Goal: Task Accomplishment & Management: Manage account settings

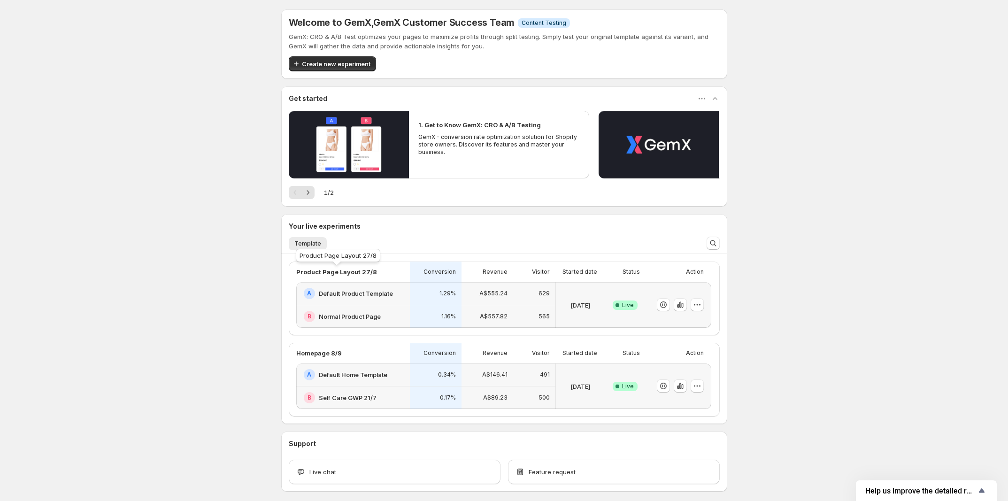
scroll to position [41, 0]
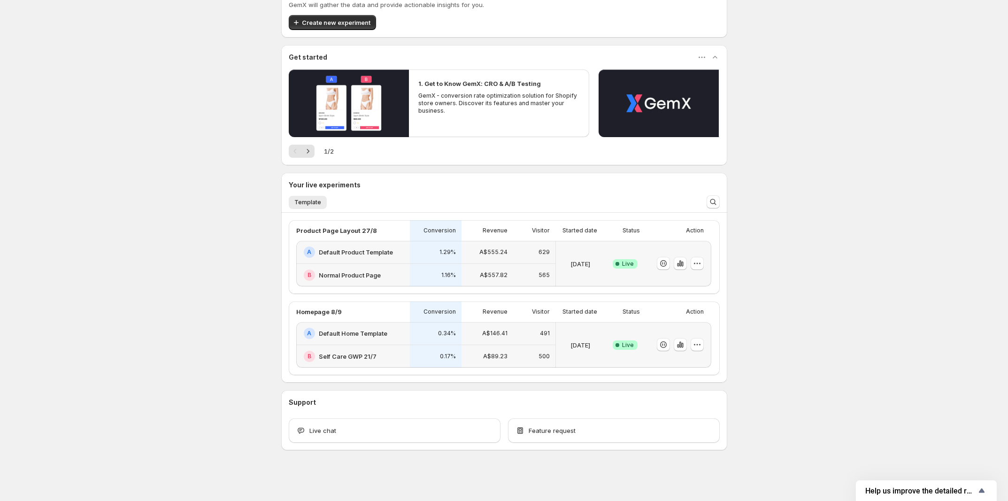
click at [365, 252] on h2 "Default Product Template" at bounding box center [356, 251] width 74 height 9
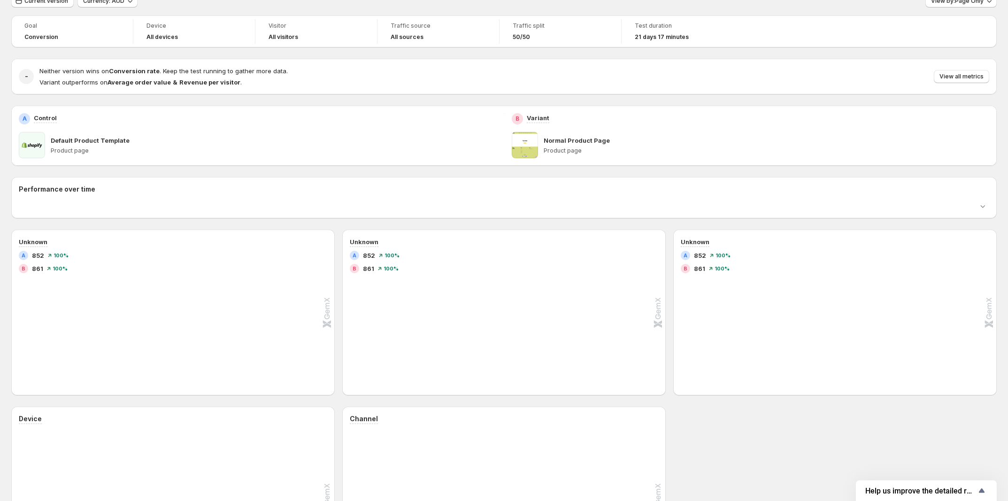
click at [334, 211] on div at bounding box center [497, 205] width 956 height 9
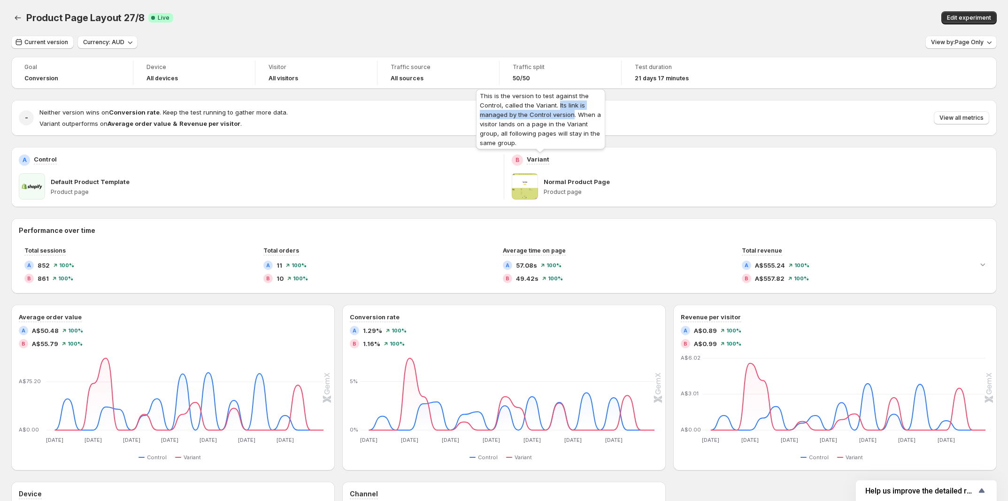
drag, startPoint x: 558, startPoint y: 105, endPoint x: 571, endPoint y: 115, distance: 17.1
click at [571, 115] on div "This is the version to test against the Control, called the Variant. Its link i…" at bounding box center [540, 121] width 133 height 68
copy span "Its link is managed by the Control version"
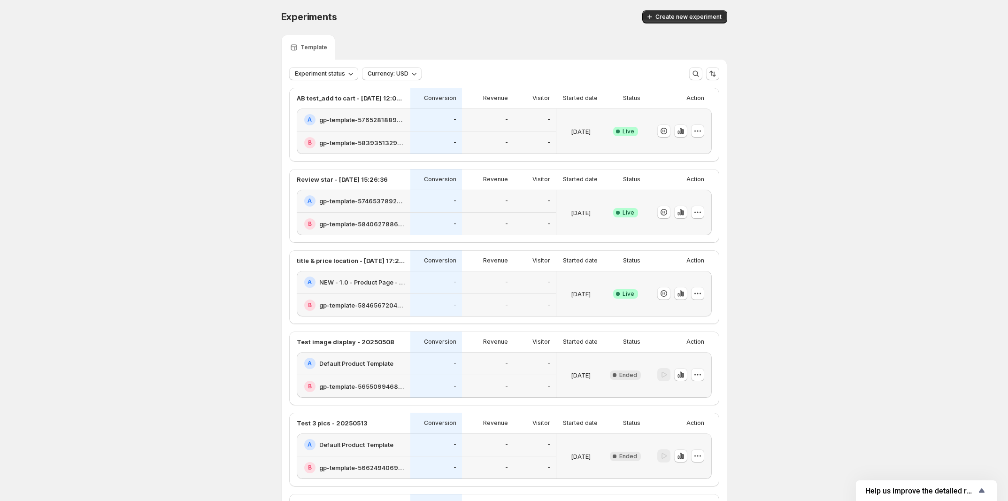
scroll to position [59, 0]
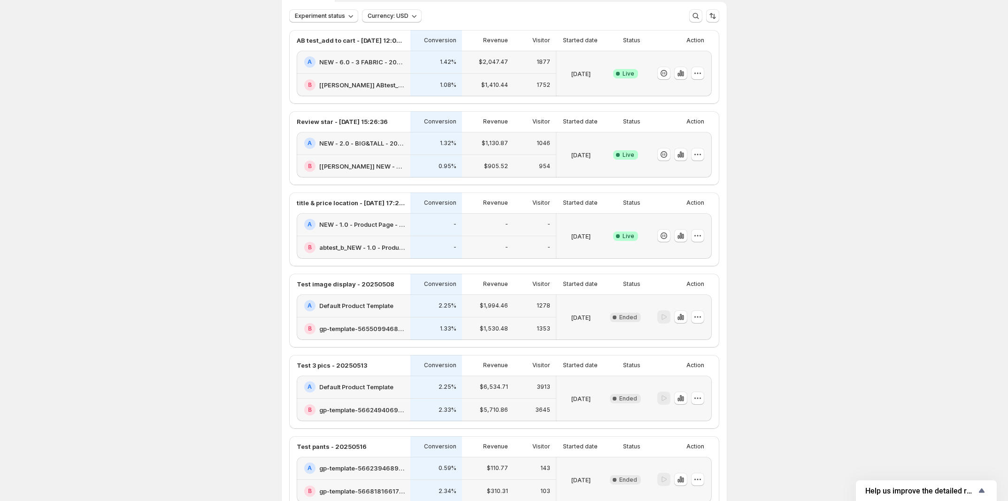
click at [386, 229] on h2 "NEW - 1.0 - Product Page - 20250701" at bounding box center [361, 224] width 85 height 9
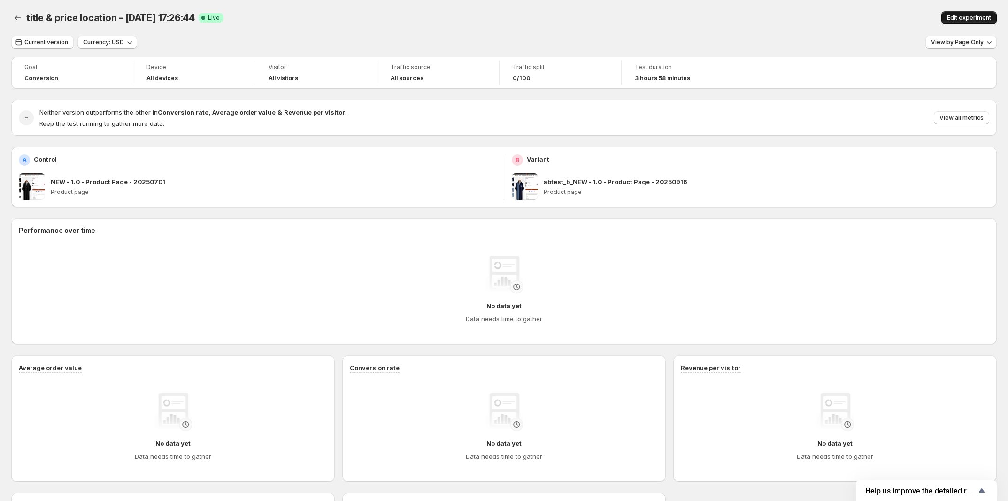
click at [956, 14] on button "Edit experiment" at bounding box center [968, 17] width 55 height 13
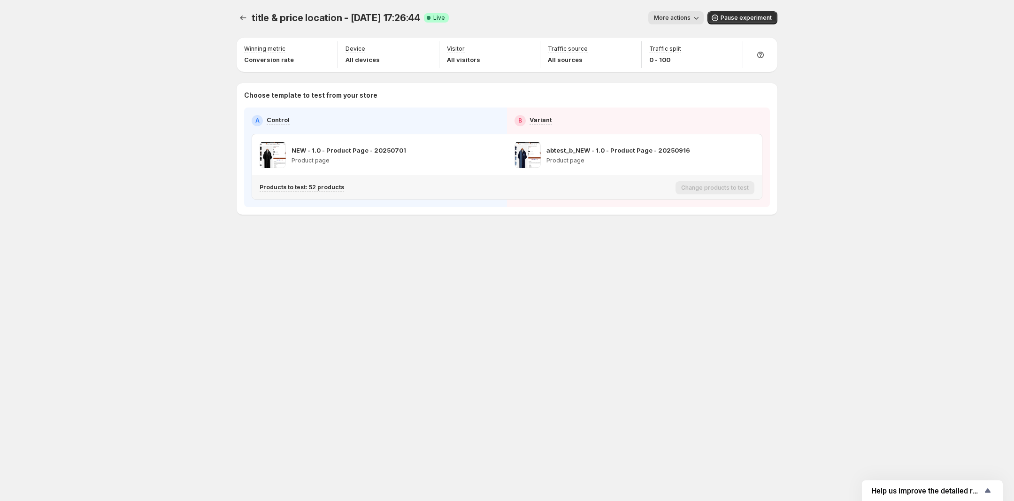
click at [307, 190] on p "Products to test: 52 products" at bounding box center [302, 188] width 85 height 8
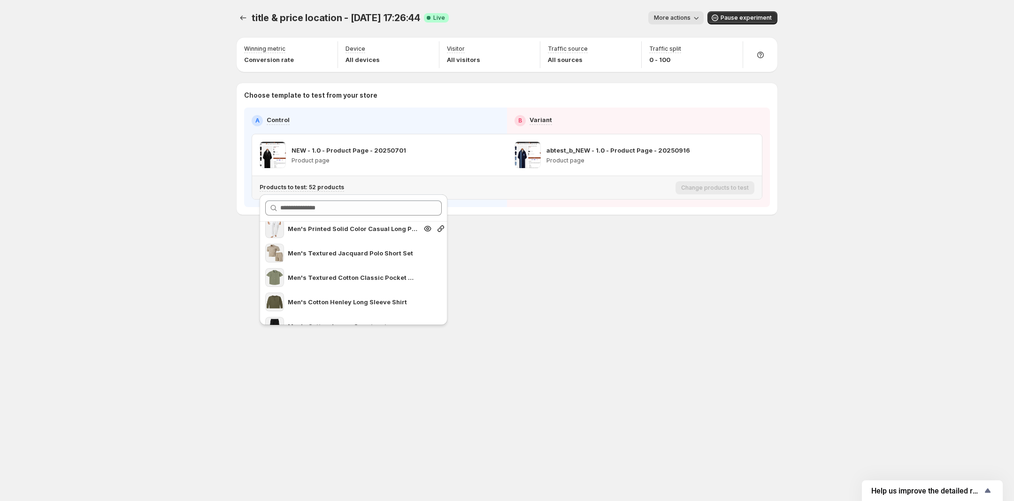
scroll to position [1172, 0]
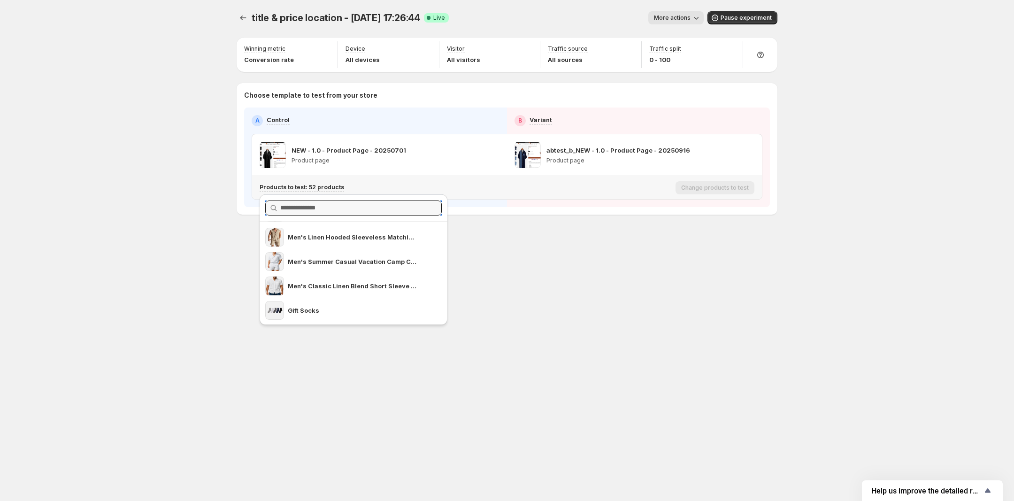
drag, startPoint x: 367, startPoint y: 208, endPoint x: 357, endPoint y: 197, distance: 14.6
click at [357, 198] on div at bounding box center [354, 208] width 188 height 27
click at [550, 262] on div "title & price location - Sep 16, 17:26:44. This page is ready title & price loc…" at bounding box center [506, 132] width 563 height 265
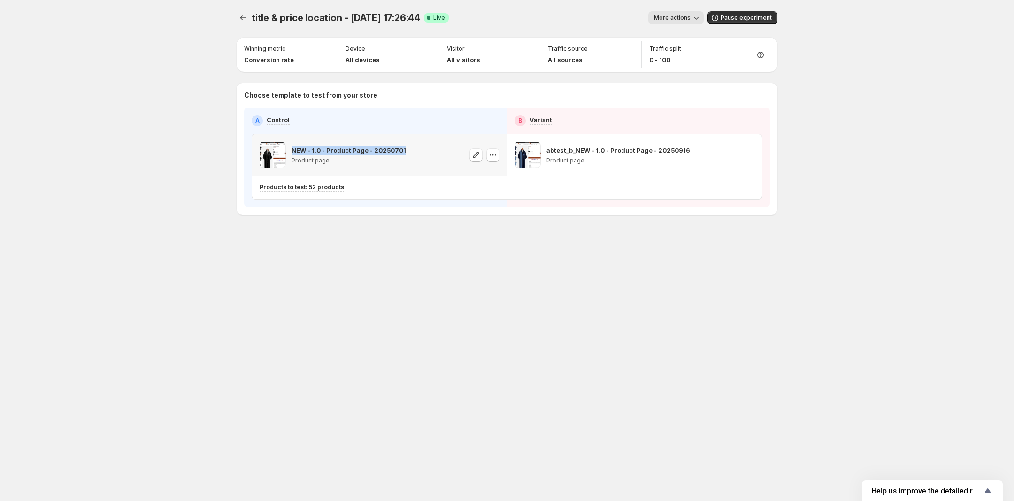
drag, startPoint x: 411, startPoint y: 150, endPoint x: 293, endPoint y: 149, distance: 117.9
click at [293, 149] on div "NEW - 1.0 - Product Page - 20250701 Product page" at bounding box center [380, 155] width 240 height 26
copy p "NEW - 1.0 - Product Page - 20250701"
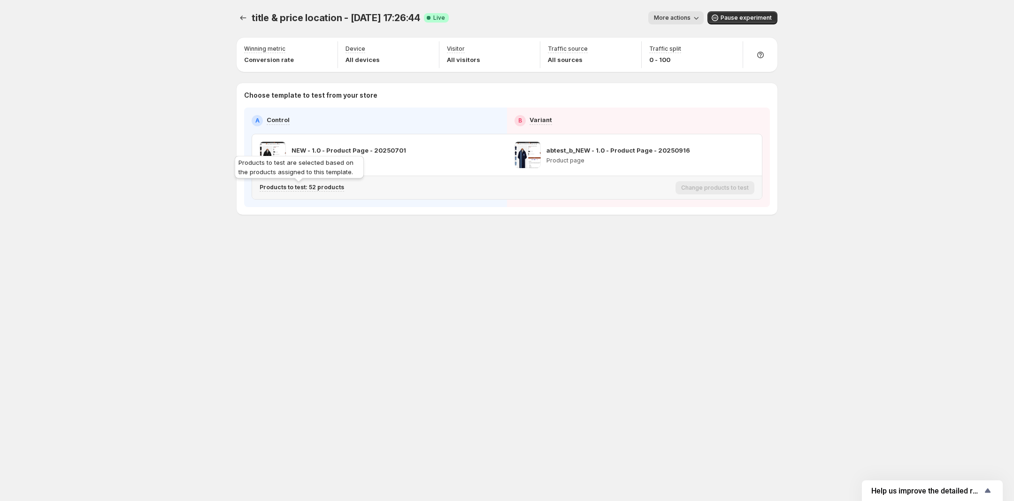
click at [306, 189] on p "Products to test: 52 products" at bounding box center [302, 188] width 85 height 8
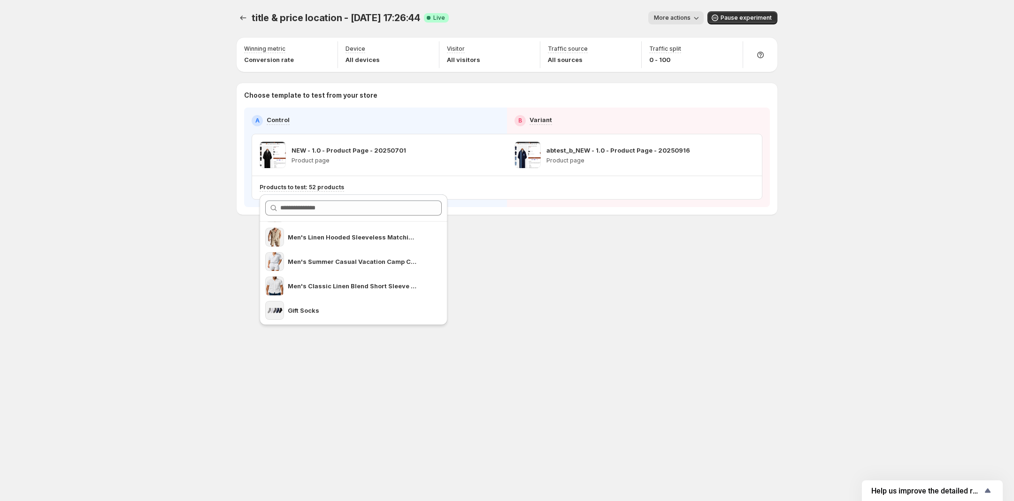
click at [524, 286] on div "title & price location - Sep 16, 17:26:44. This page is ready title & price loc…" at bounding box center [506, 250] width 563 height 501
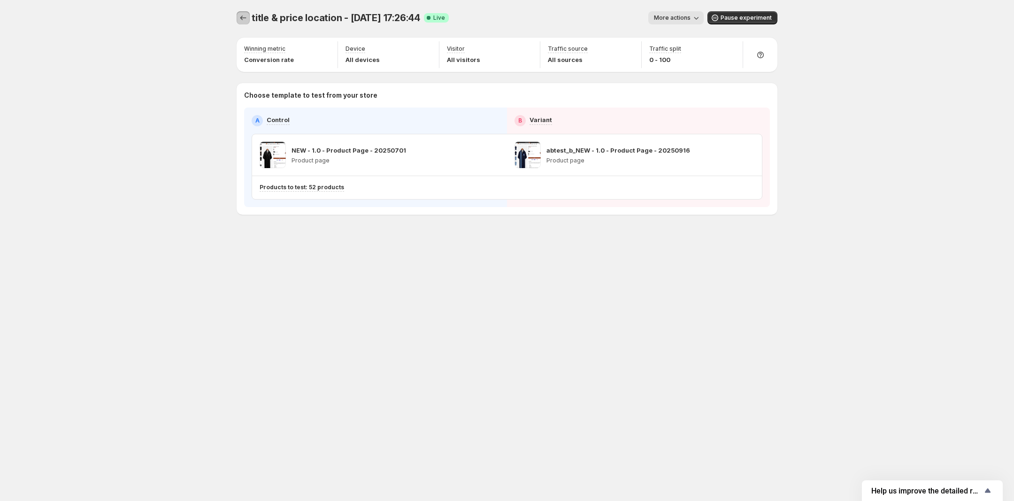
click at [249, 15] on button "Experiments" at bounding box center [243, 17] width 13 height 13
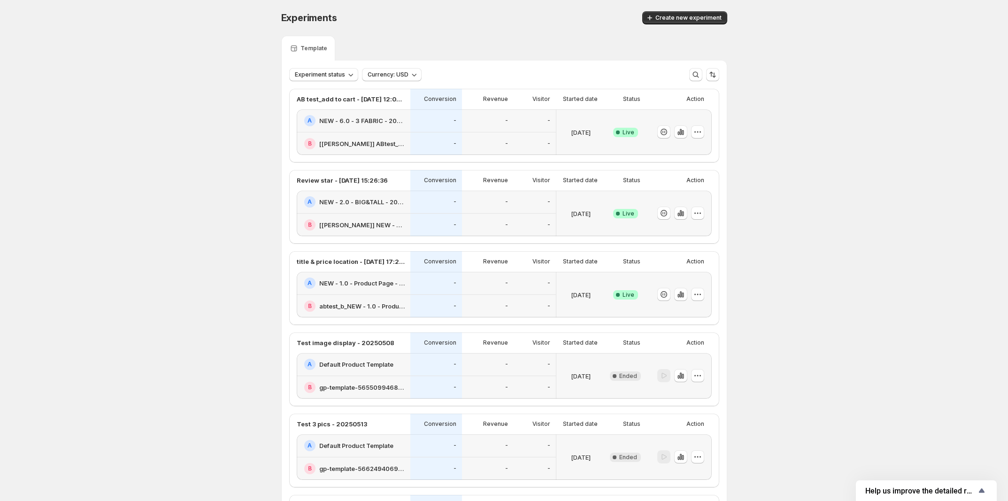
click at [364, 207] on h2 "NEW - 2.0 - BIG&TALL - 20250709" at bounding box center [361, 201] width 85 height 9
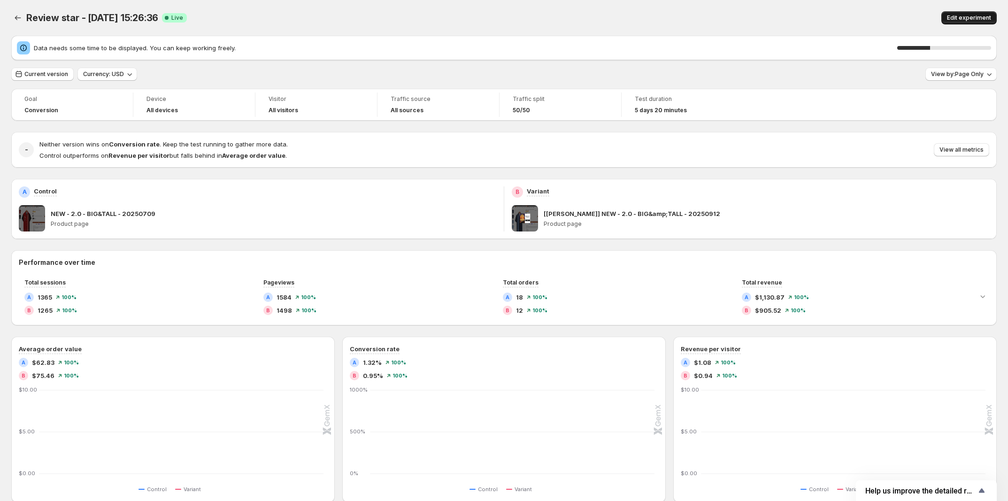
click at [957, 14] on button "Edit experiment" at bounding box center [968, 17] width 55 height 13
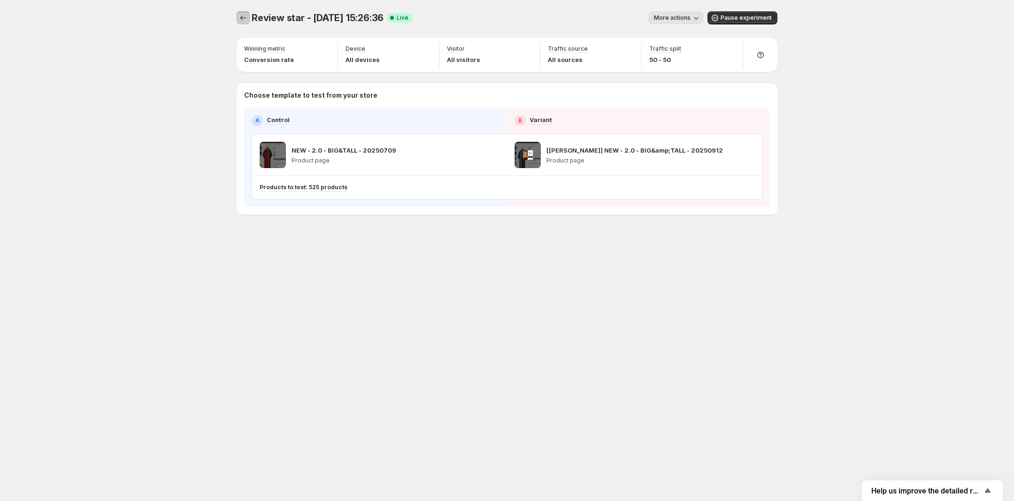
click at [245, 19] on icon "Experiments" at bounding box center [243, 17] width 9 height 9
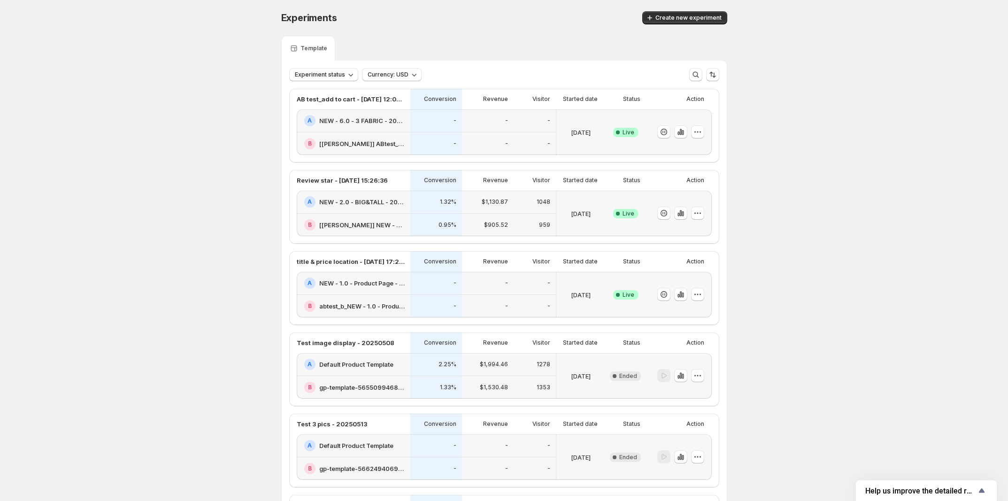
click at [351, 120] on h2 "NEW - 6.0 - 3 FABRIC - 20250722" at bounding box center [361, 120] width 85 height 9
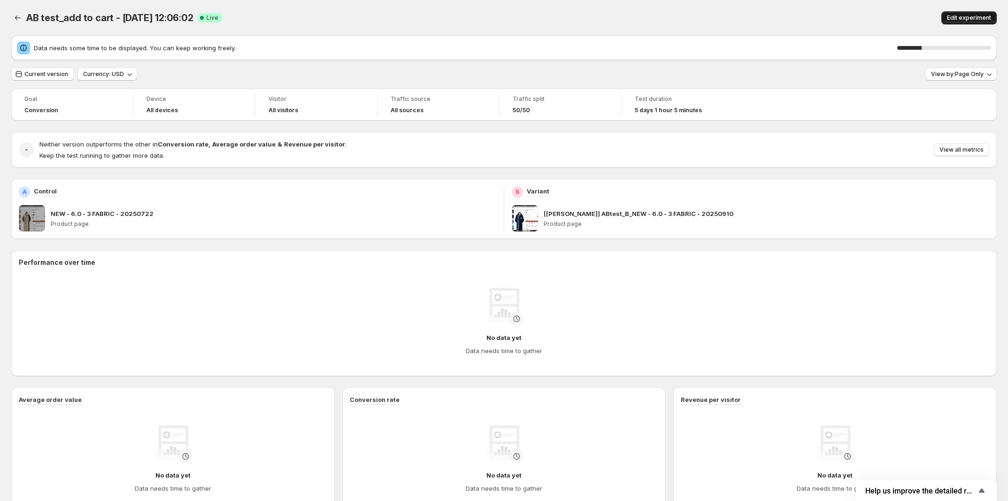
click at [960, 18] on span "Edit experiment" at bounding box center [969, 18] width 44 height 8
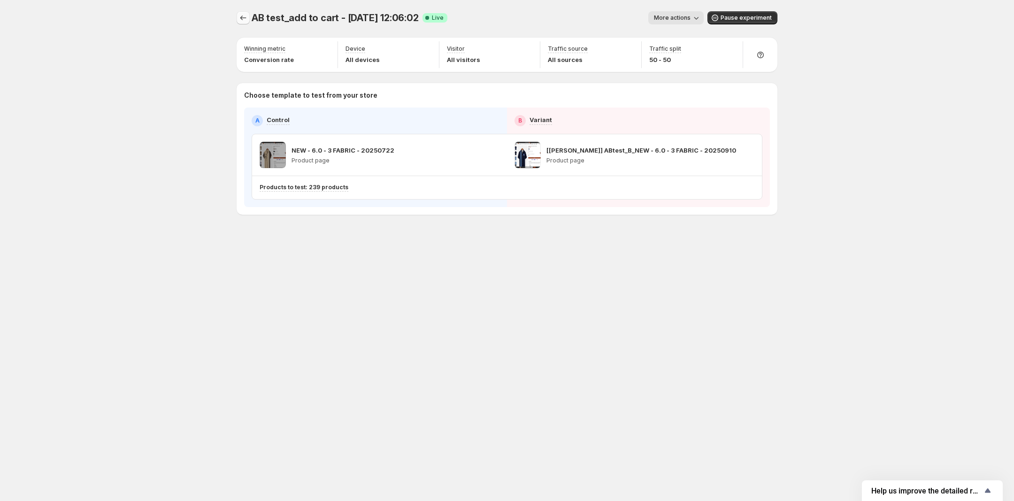
click at [246, 21] on icon "Experiments" at bounding box center [243, 17] width 9 height 9
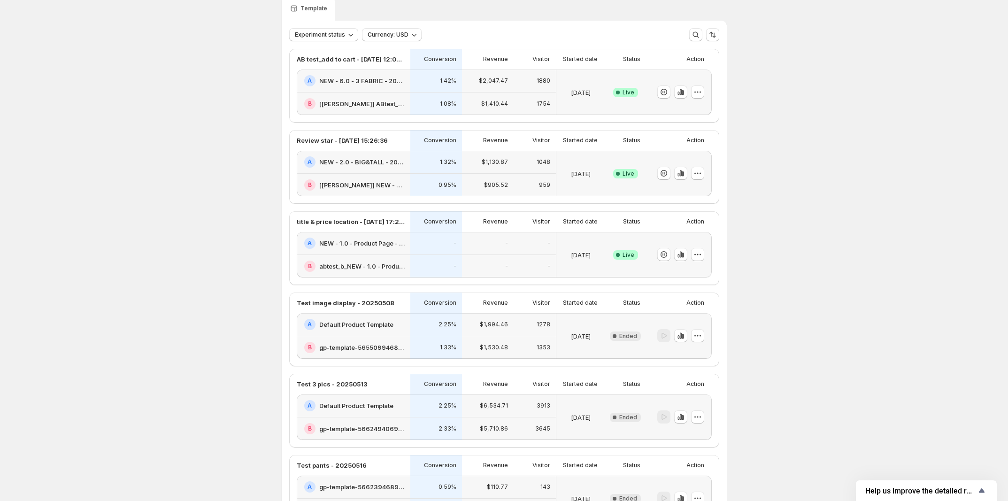
scroll to position [117, 0]
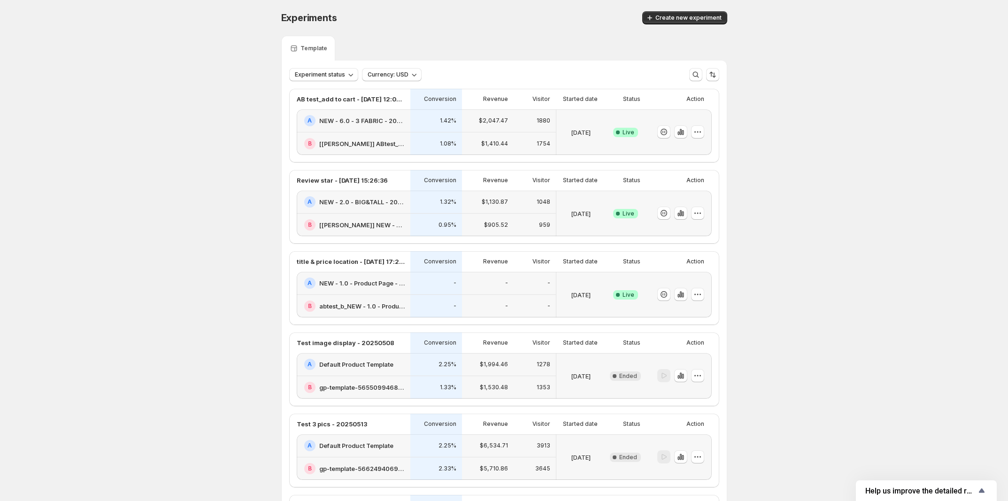
click at [681, 272] on div "Action" at bounding box center [679, 261] width 66 height 21
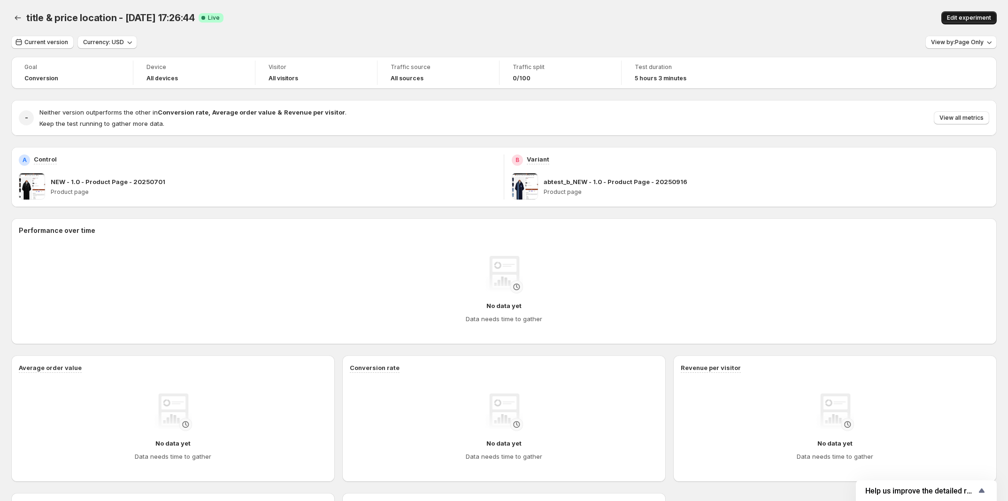
click at [975, 19] on span "Edit experiment" at bounding box center [969, 18] width 44 height 8
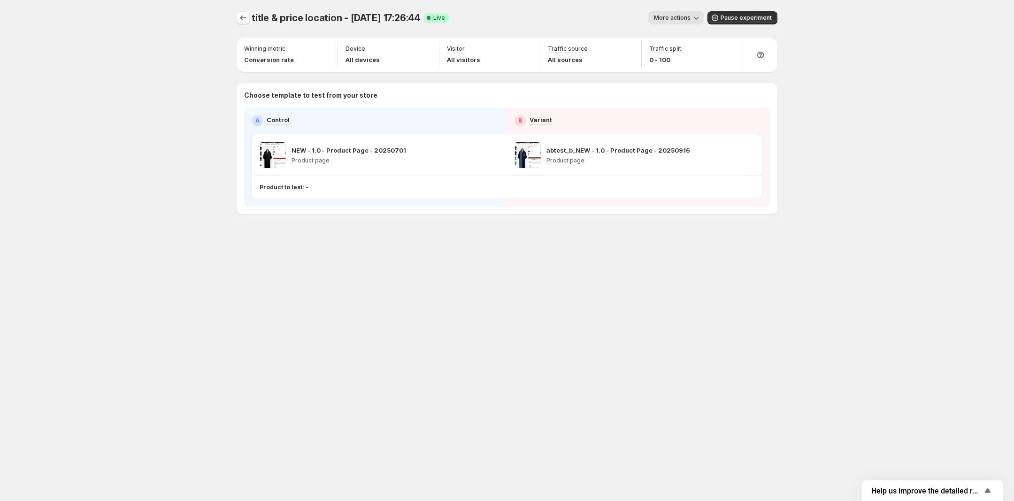
click at [245, 19] on icon "Experiments" at bounding box center [243, 17] width 9 height 9
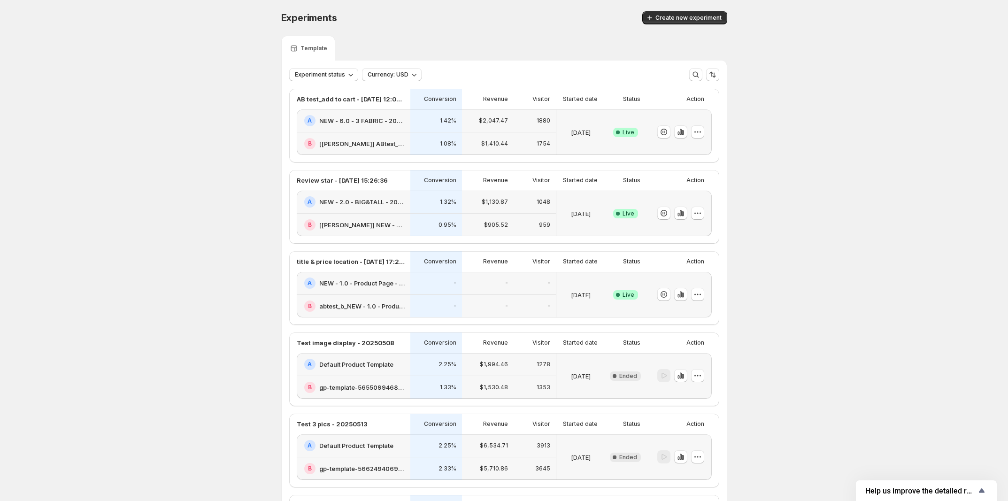
scroll to position [59, 0]
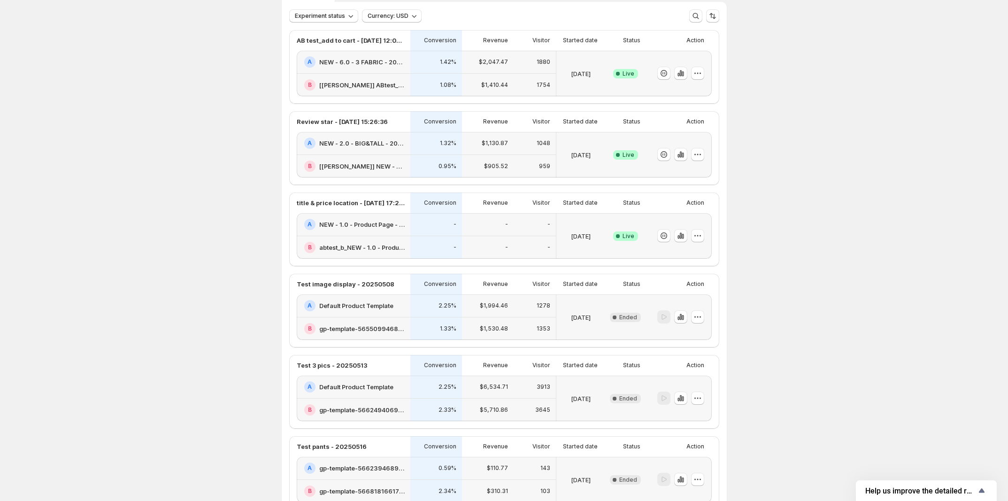
click at [578, 241] on div "[DATE]" at bounding box center [580, 236] width 41 height 34
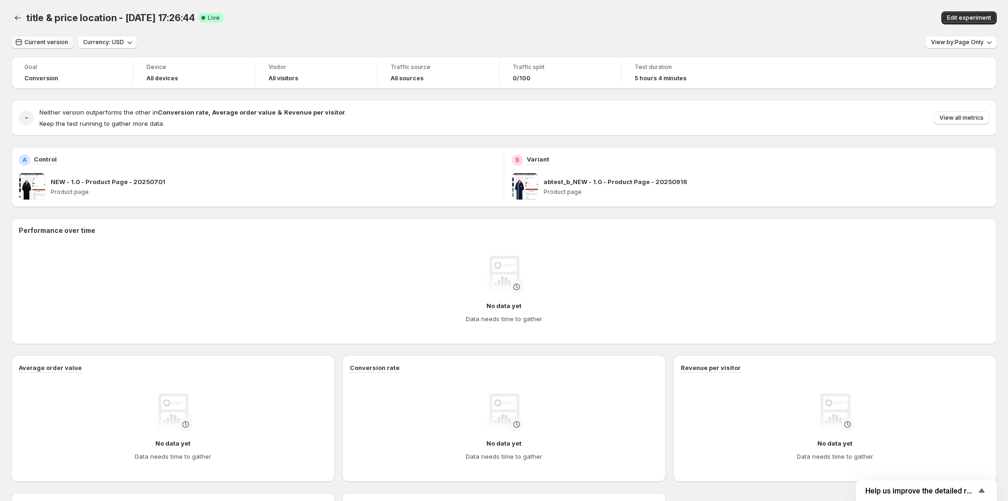
click at [40, 42] on span "Current version" at bounding box center [46, 43] width 44 height 8
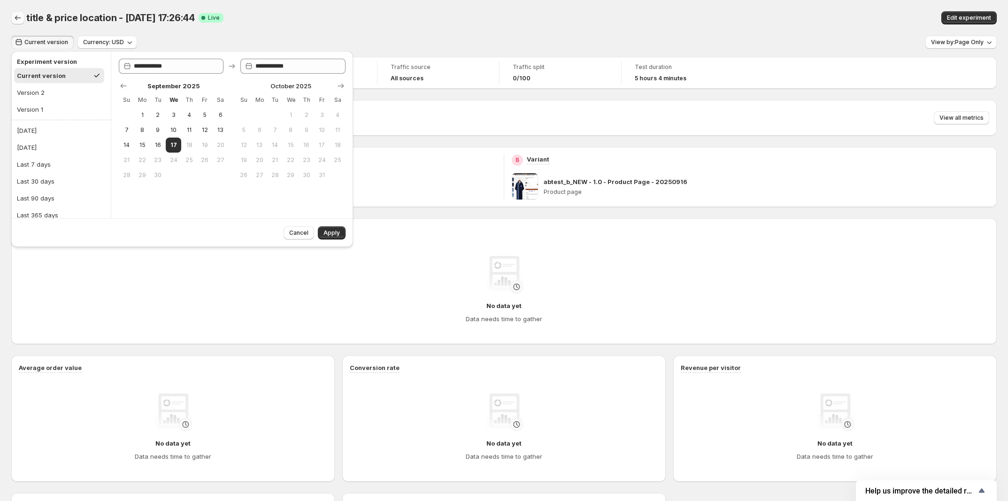
click at [17, 20] on icon "Back" at bounding box center [17, 17] width 9 height 9
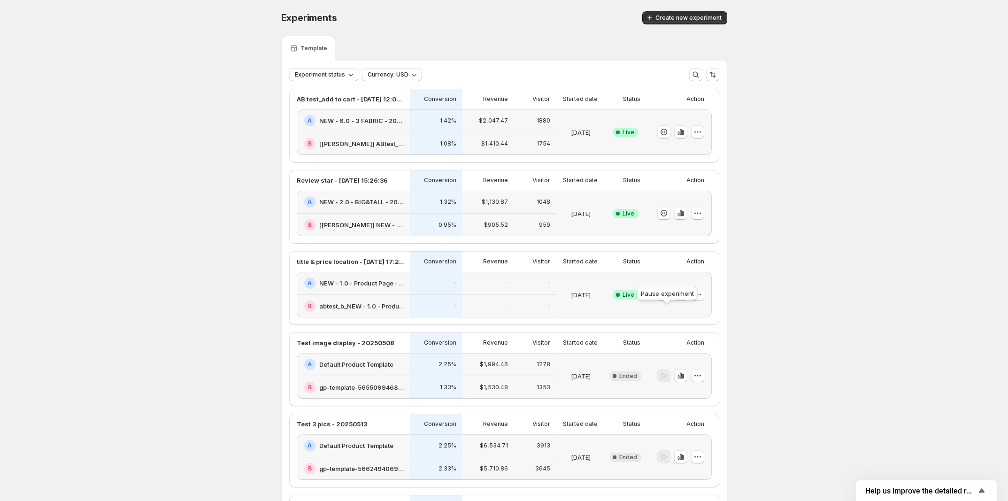
click at [667, 299] on icon "button" at bounding box center [663, 294] width 9 height 9
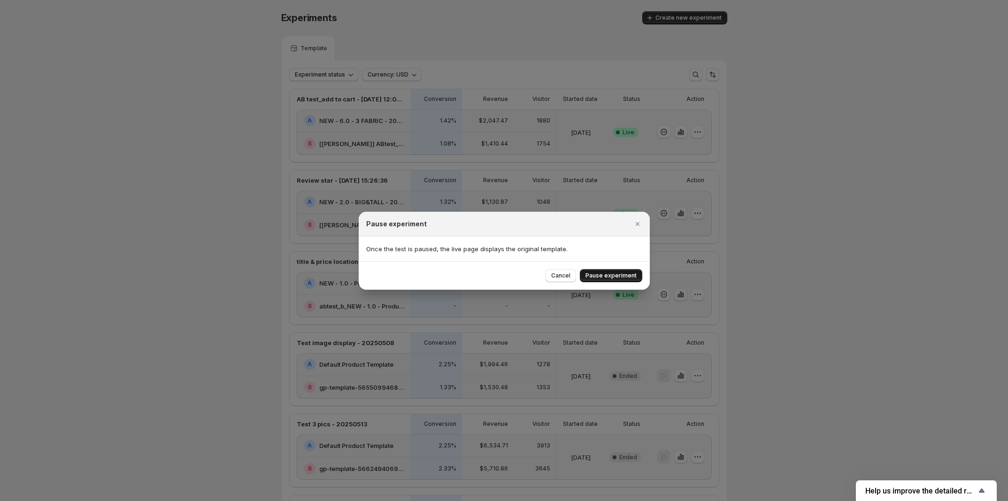
click at [615, 278] on span "Pause experiment" at bounding box center [611, 276] width 51 height 8
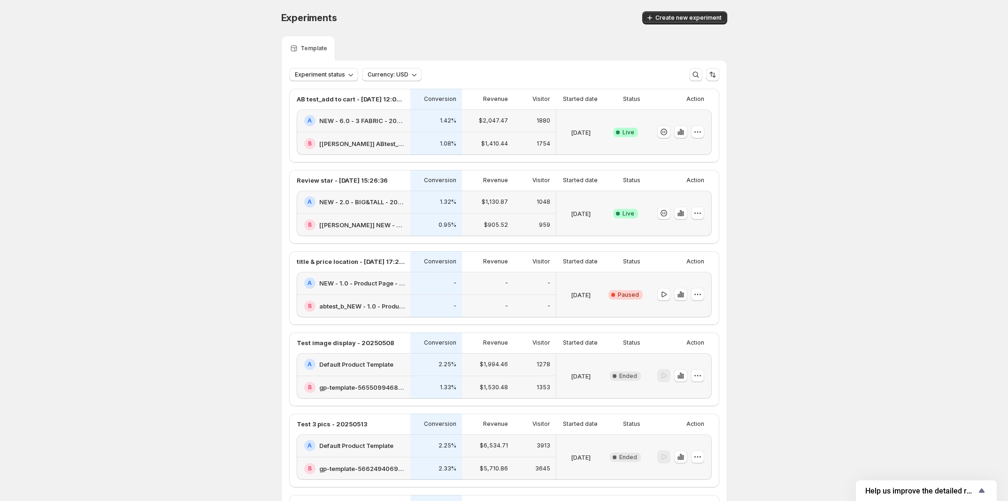
click at [587, 293] on div "[DATE]" at bounding box center [580, 295] width 49 height 46
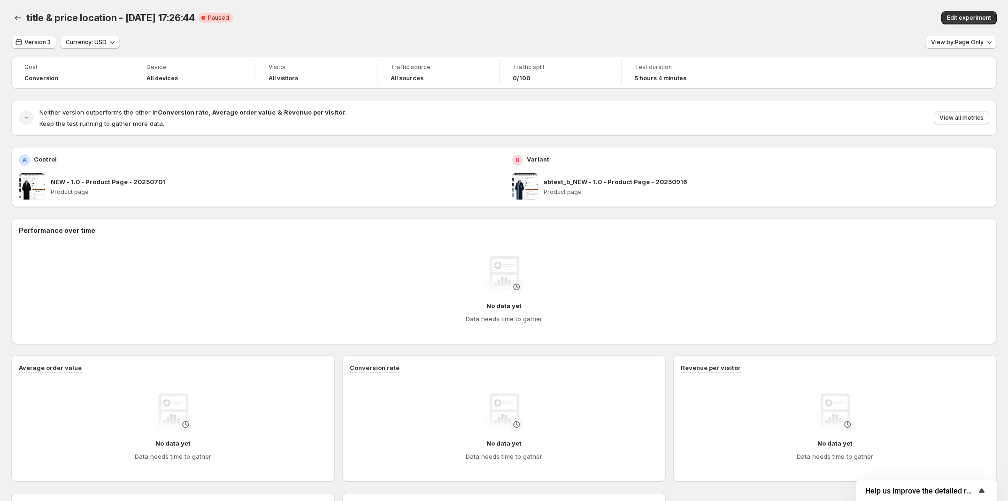
click at [987, 490] on icon "Show survey - Help us improve the detailed report for A/B campaigns" at bounding box center [981, 490] width 11 height 11
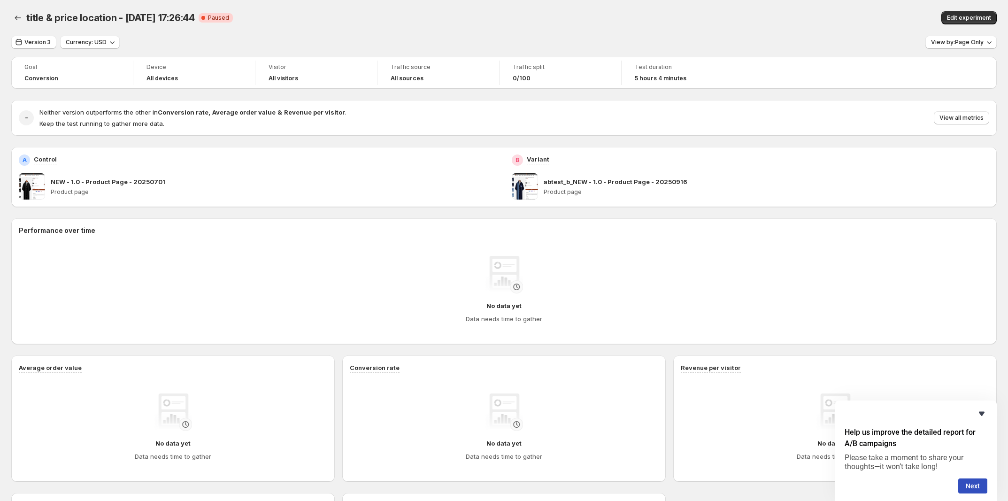
click at [981, 415] on icon "Hide survey" at bounding box center [982, 414] width 6 height 4
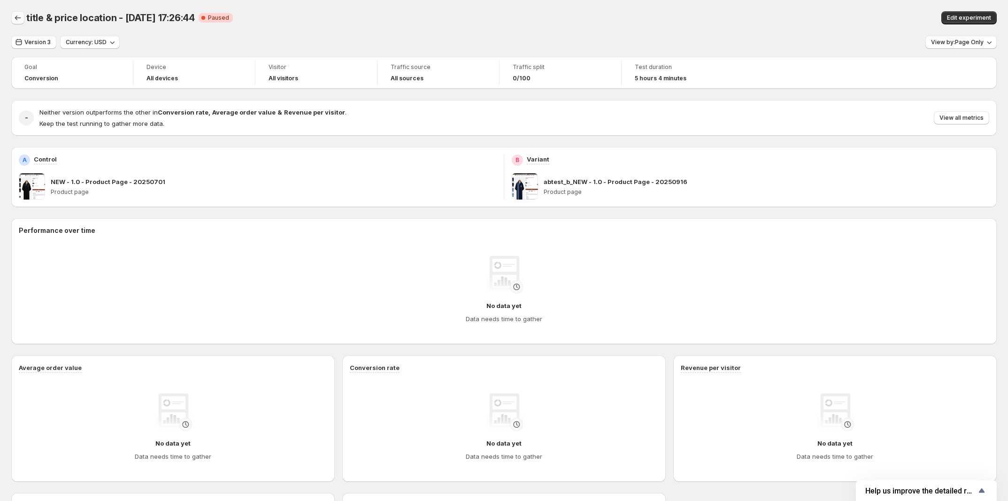
click at [23, 15] on button "Back" at bounding box center [17, 17] width 13 height 13
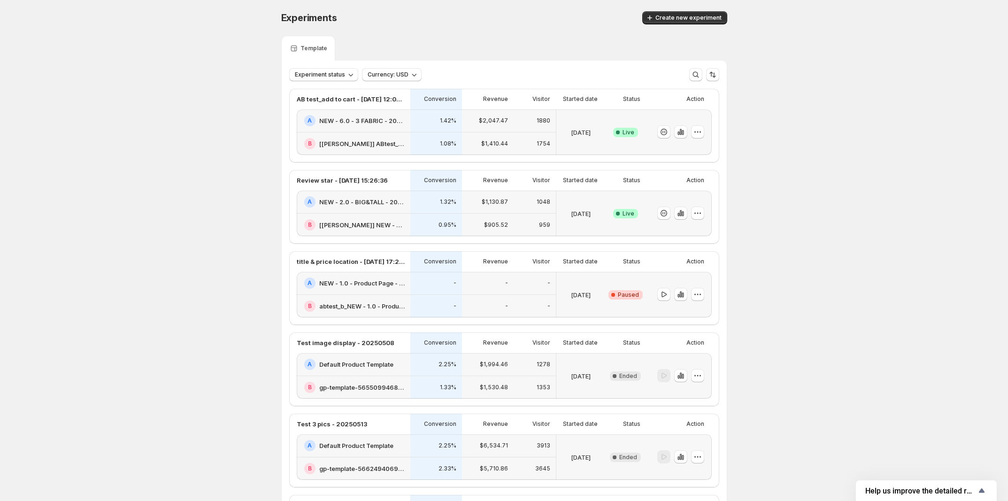
scroll to position [117, 0]
